Goal: Task Accomplishment & Management: Manage account settings

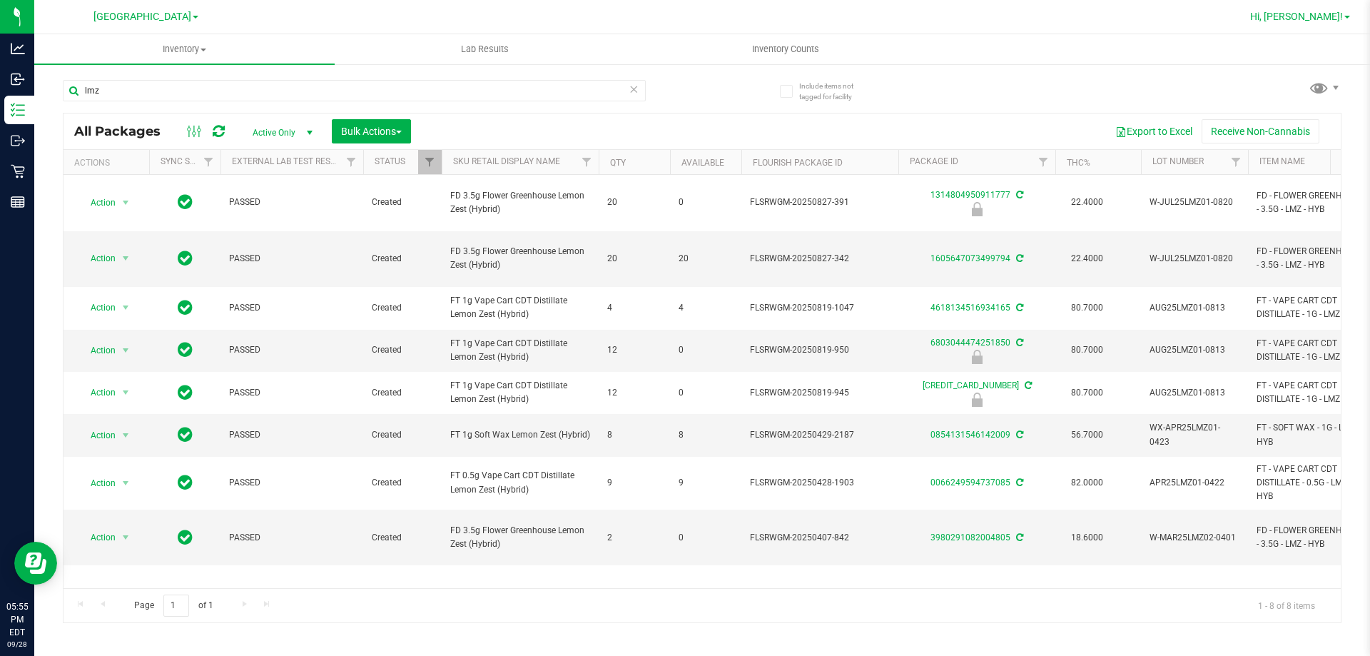
click at [1318, 19] on span "Hi, [PERSON_NAME]!" at bounding box center [1296, 16] width 93 height 11
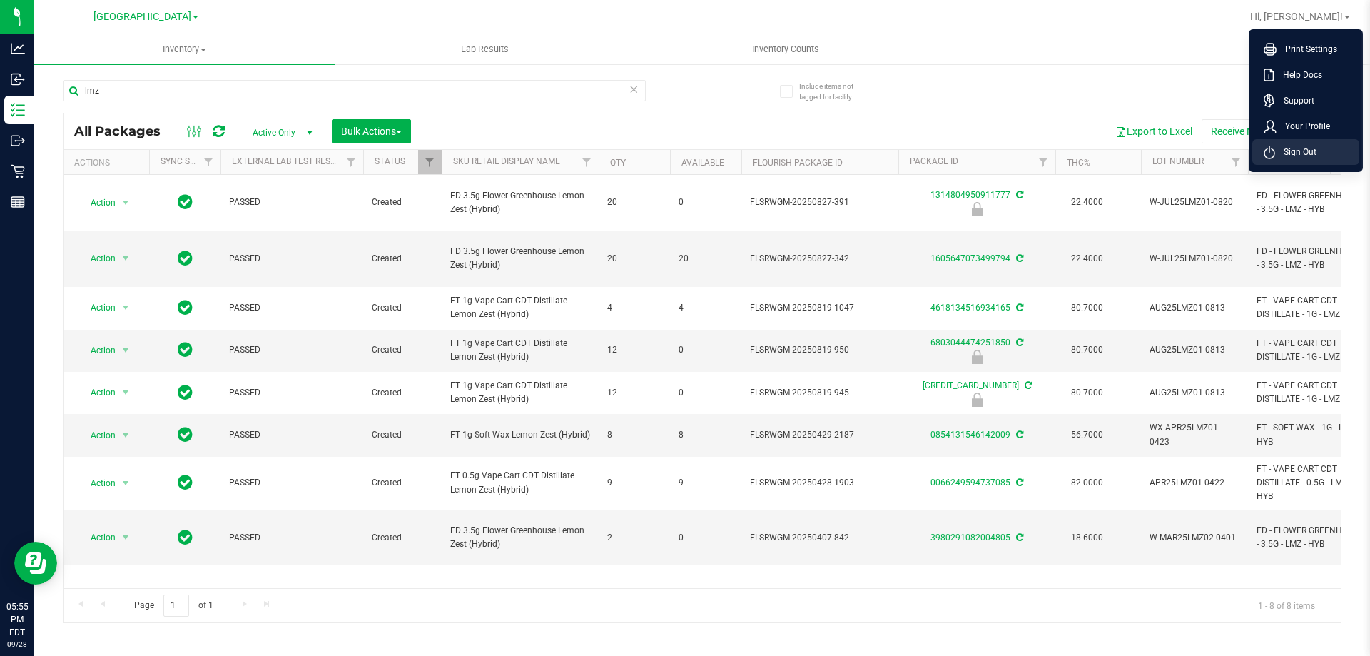
click at [1336, 146] on li "Sign Out" at bounding box center [1306, 152] width 107 height 26
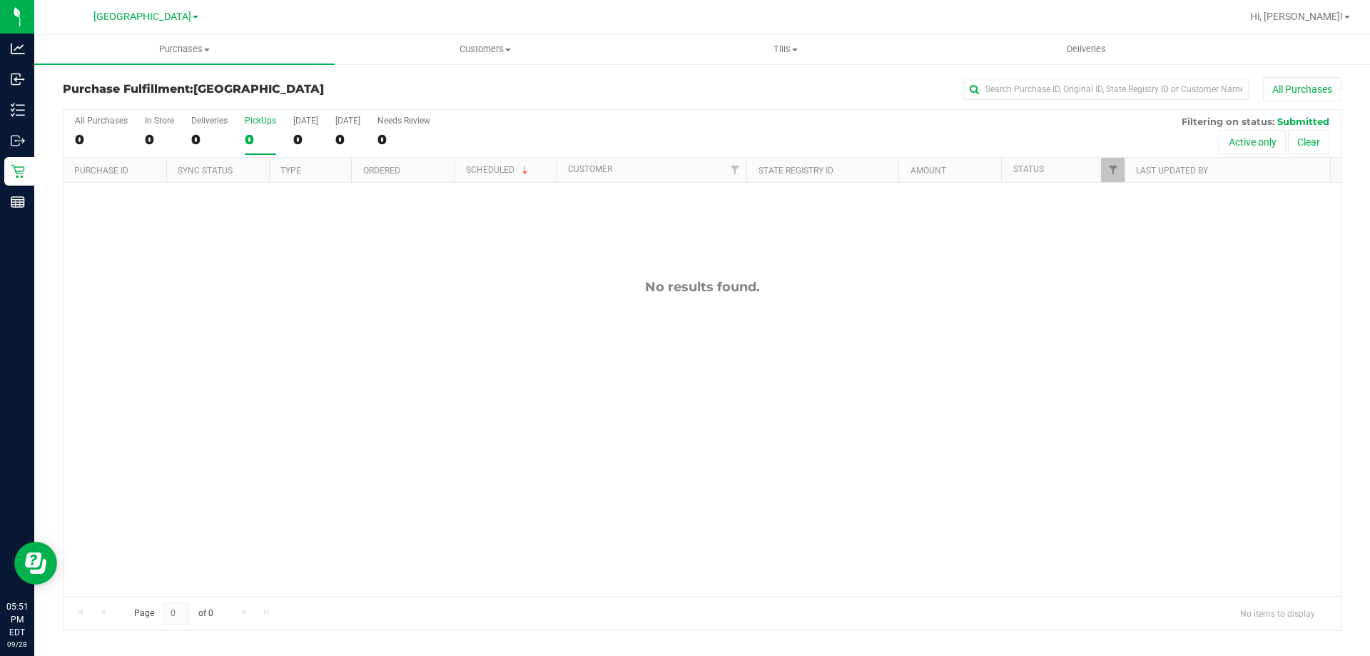
click at [259, 132] on div "0" at bounding box center [260, 139] width 31 height 16
click at [0, 0] on input "PickUps 0" at bounding box center [0, 0] width 0 height 0
click at [268, 137] on div "0" at bounding box center [260, 139] width 31 height 16
click at [0, 0] on input "PickUps 0" at bounding box center [0, 0] width 0 height 0
click at [264, 145] on div "0" at bounding box center [260, 139] width 31 height 16
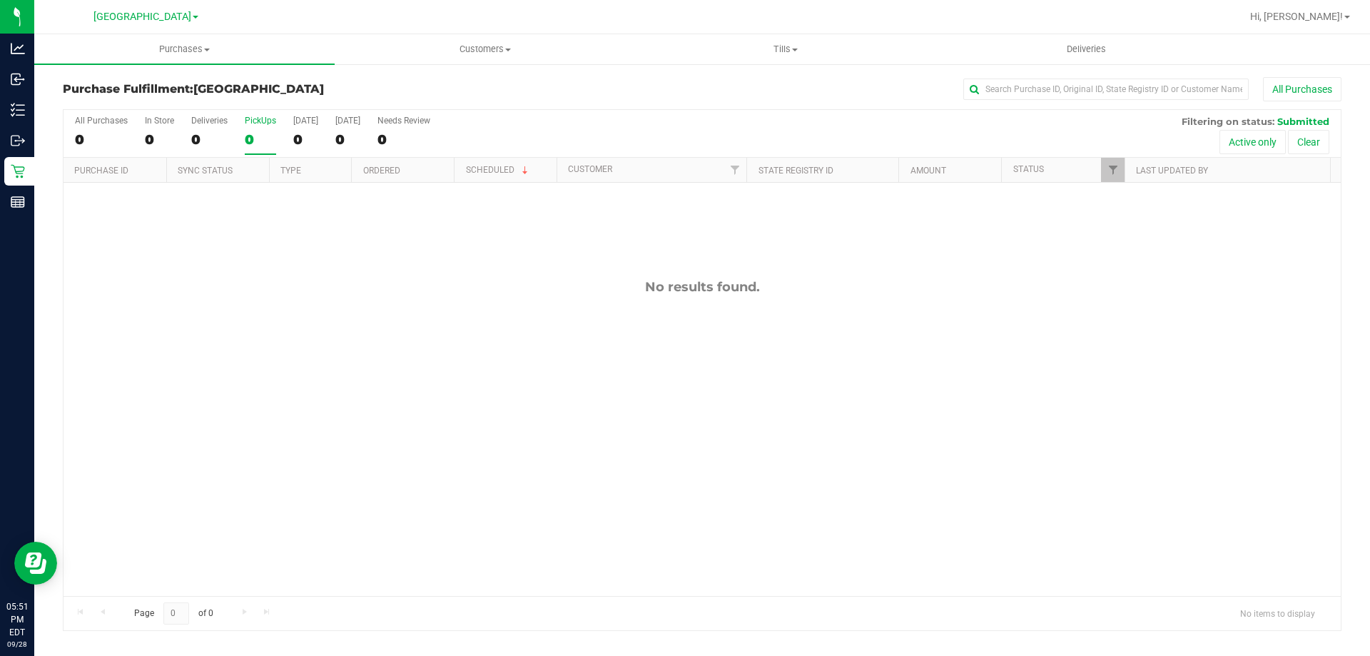
click at [0, 0] on input "PickUps 0" at bounding box center [0, 0] width 0 height 0
